Goal: Use online tool/utility: Use online tool/utility

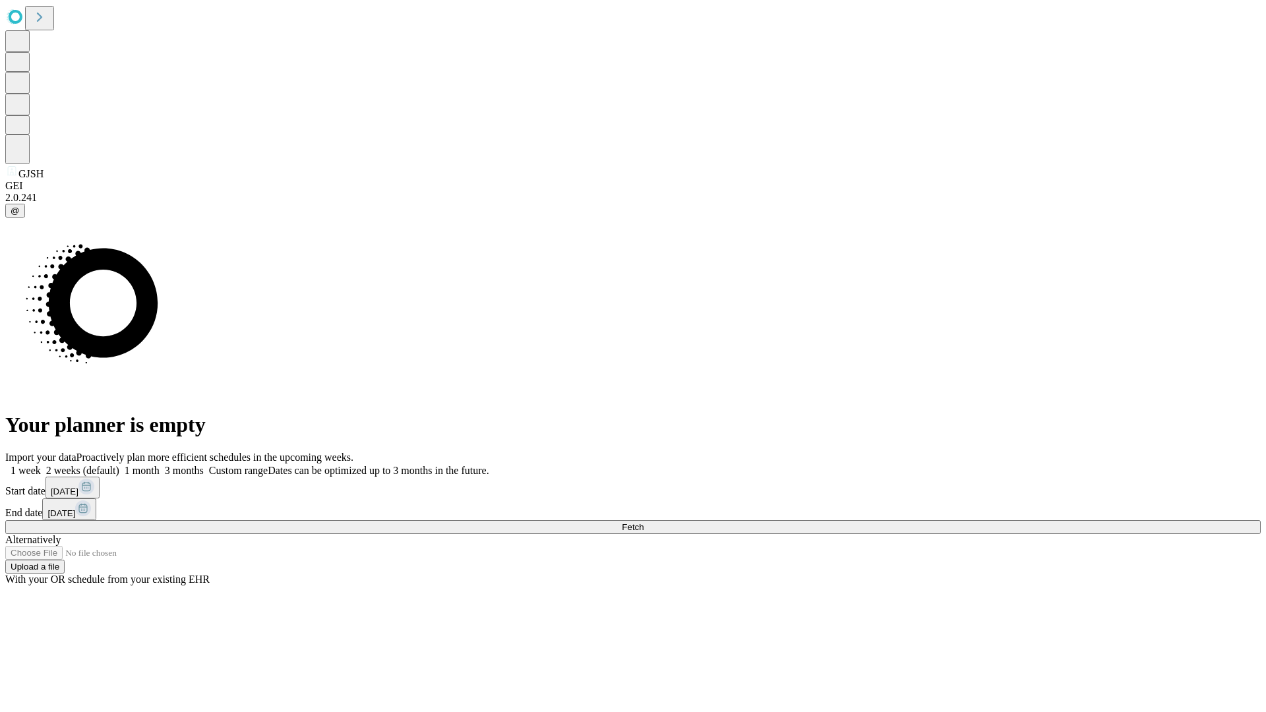
click at [643, 522] on span "Fetch" at bounding box center [633, 527] width 22 height 10
